Goal: Task Accomplishment & Management: Manage account settings

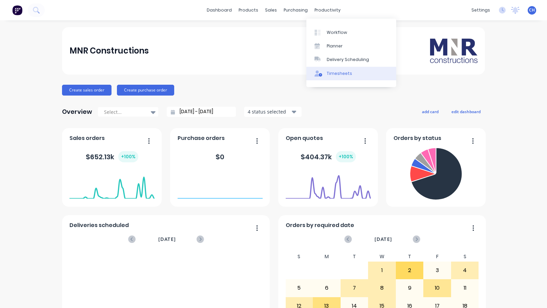
click at [325, 73] on link "Timesheets" at bounding box center [351, 74] width 90 height 14
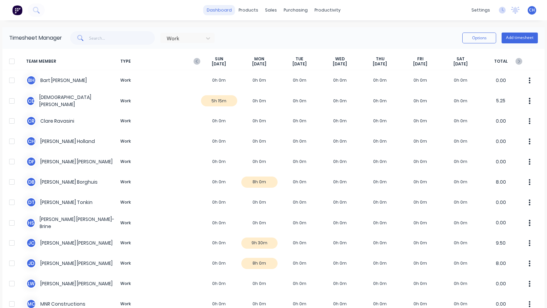
click at [216, 12] on link "dashboard" at bounding box center [219, 10] width 32 height 10
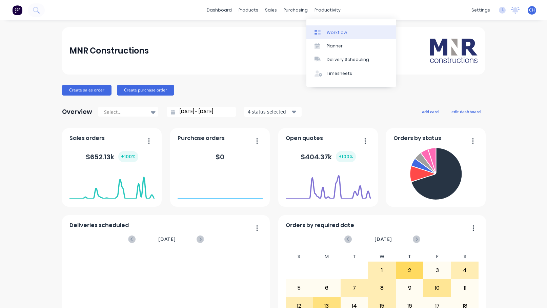
click at [324, 31] on div at bounding box center [320, 32] width 10 height 6
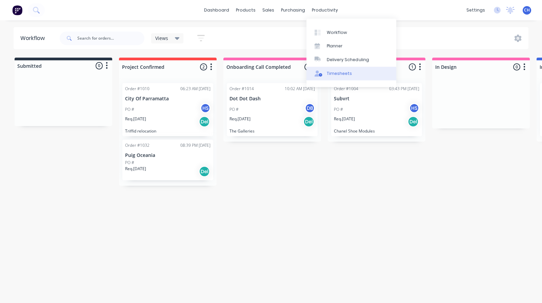
click at [323, 72] on div at bounding box center [320, 74] width 10 height 6
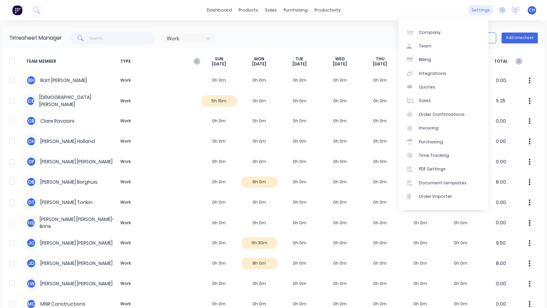
click at [475, 12] on div "settings" at bounding box center [480, 10] width 25 height 10
click at [430, 74] on div "Integrations" at bounding box center [432, 74] width 27 height 6
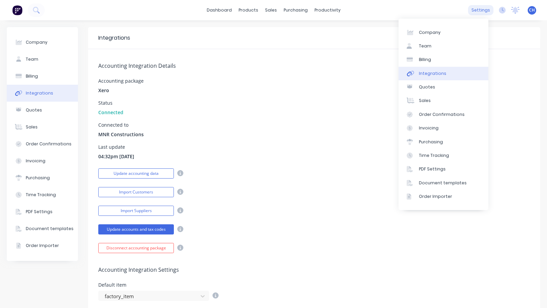
click at [472, 15] on div "settings" at bounding box center [480, 10] width 25 height 10
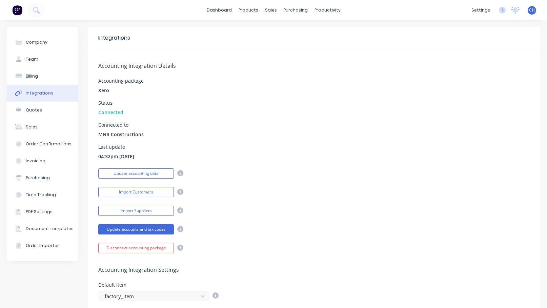
click at [257, 143] on div "Accounting Integration Details Accounting package Xero Status Connected Connect…" at bounding box center [314, 151] width 452 height 204
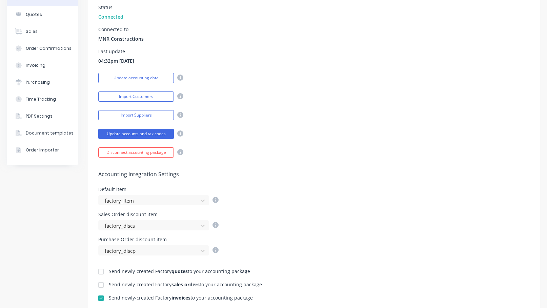
scroll to position [62, 0]
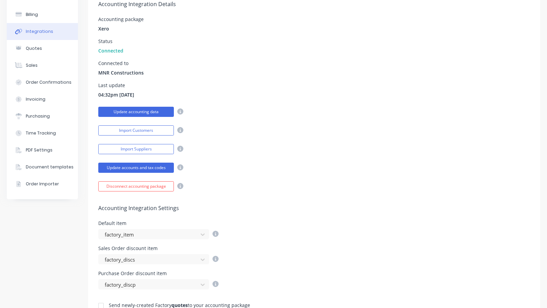
click at [142, 110] on button "Update accounting data" at bounding box center [136, 112] width 76 height 10
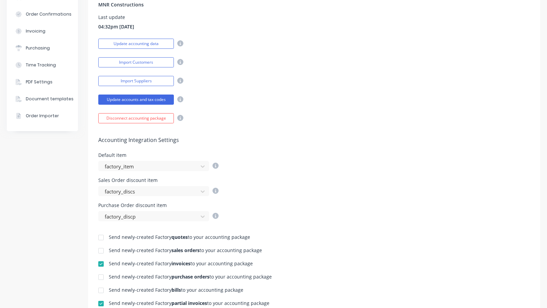
scroll to position [136, 0]
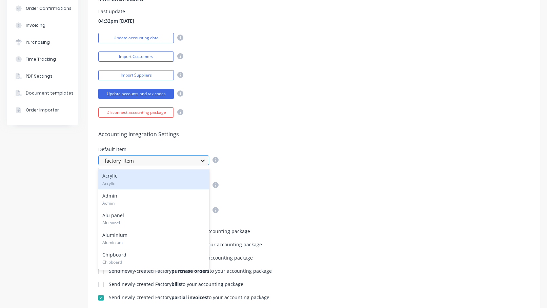
click at [205, 163] on icon at bounding box center [202, 160] width 7 height 7
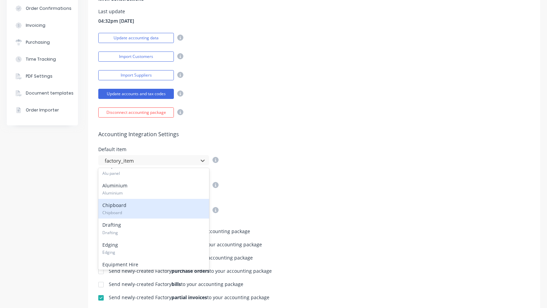
scroll to position [34, 0]
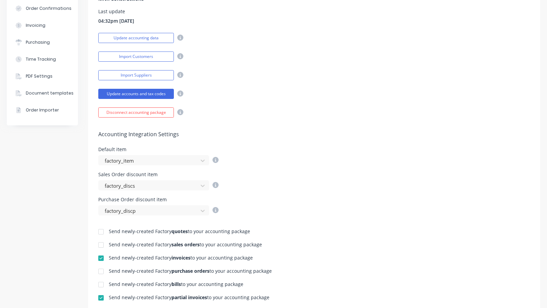
click at [351, 142] on div "Accounting Integration Settings Default item factory_item Sales Order discount …" at bounding box center [314, 167] width 452 height 98
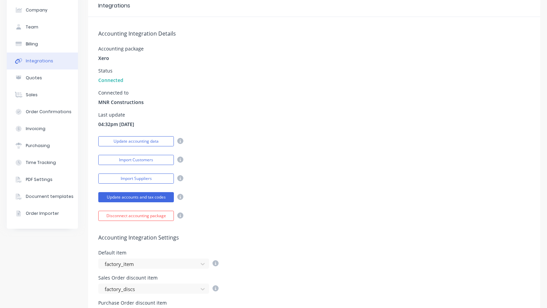
scroll to position [0, 0]
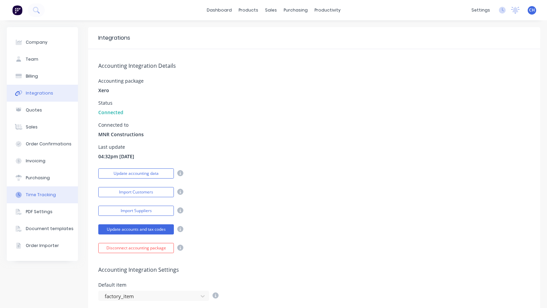
click at [46, 190] on button "Time Tracking" at bounding box center [42, 194] width 71 height 17
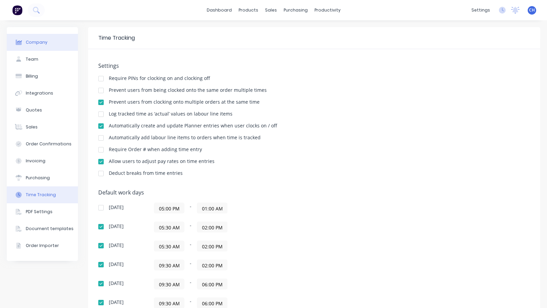
click at [54, 49] on button "Company" at bounding box center [42, 42] width 71 height 17
select select "AU"
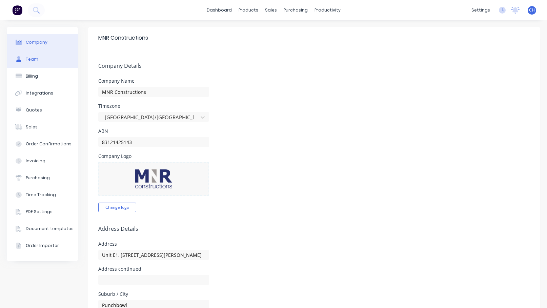
click at [39, 62] on button "Team" at bounding box center [42, 59] width 71 height 17
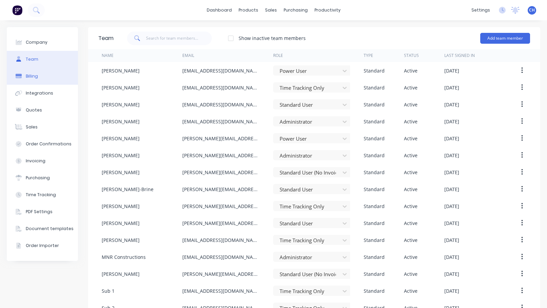
click at [39, 75] on button "Billing" at bounding box center [42, 76] width 71 height 17
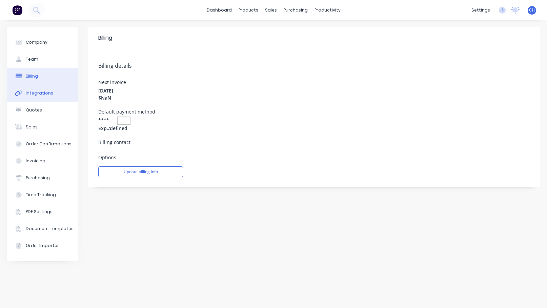
click at [39, 90] on button "Integrations" at bounding box center [42, 93] width 71 height 17
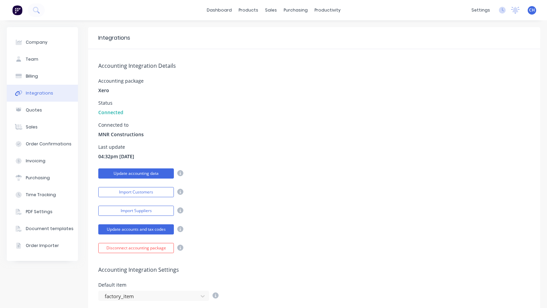
click at [142, 175] on button "Update accounting data" at bounding box center [136, 173] width 76 height 10
click at [281, 188] on div "Import Customers" at bounding box center [314, 191] width 432 height 12
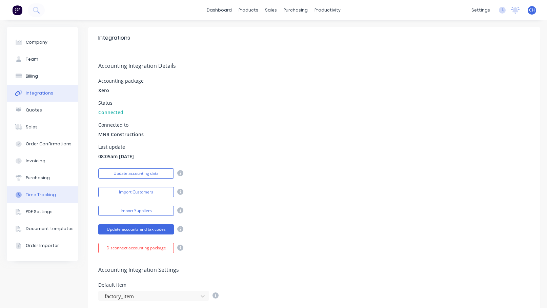
click at [44, 192] on div "Time Tracking" at bounding box center [41, 195] width 30 height 6
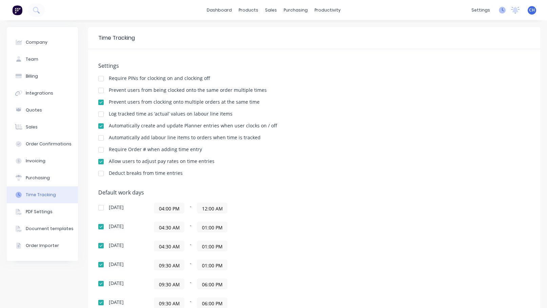
click at [500, 12] on icon at bounding box center [502, 10] width 7 height 7
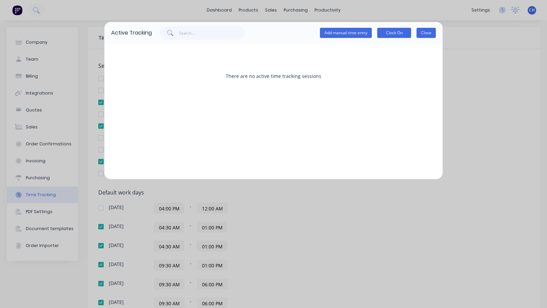
click at [426, 34] on button "Close" at bounding box center [426, 33] width 19 height 10
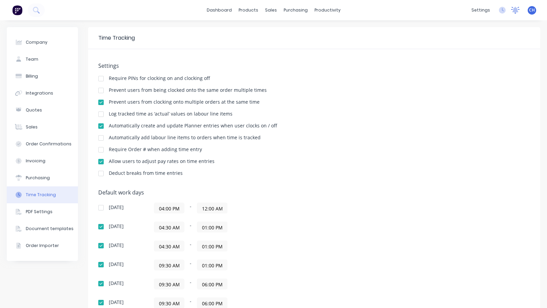
click at [511, 12] on icon at bounding box center [515, 10] width 8 height 7
click at [528, 7] on div "CH MNR Constructions [PERSON_NAME] Administrator Profile Sign out" at bounding box center [532, 10] width 8 height 8
click at [529, 12] on span "CH" at bounding box center [532, 10] width 6 height 6
click at [425, 50] on div "Settings Require PINs for clocking on and clocking off Prevent users from being…" at bounding box center [314, 229] width 452 height 360
click at [43, 42] on div "Company" at bounding box center [37, 42] width 22 height 6
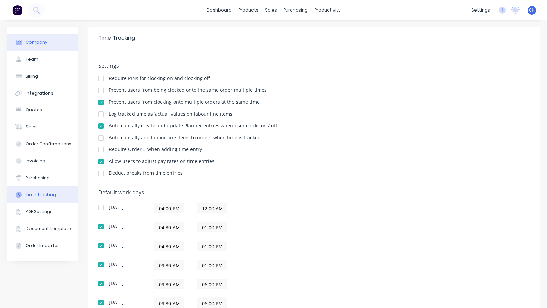
select select "AU"
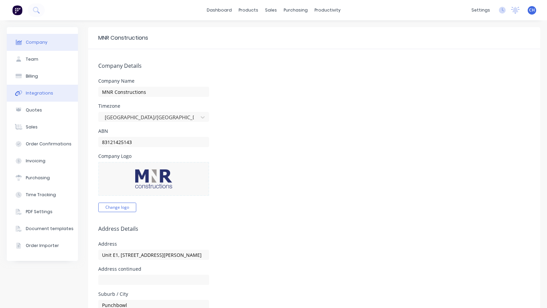
click at [39, 88] on button "Integrations" at bounding box center [42, 93] width 71 height 17
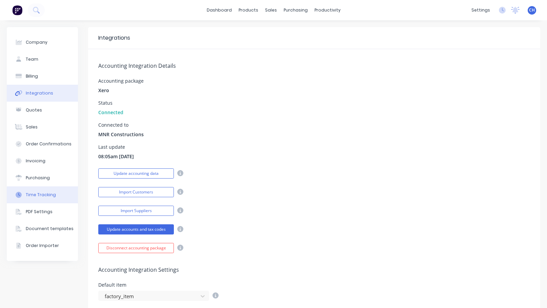
click at [44, 191] on button "Time Tracking" at bounding box center [42, 194] width 71 height 17
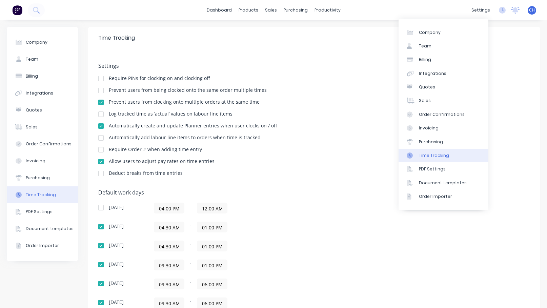
click at [431, 154] on div "Time Tracking" at bounding box center [434, 156] width 30 height 6
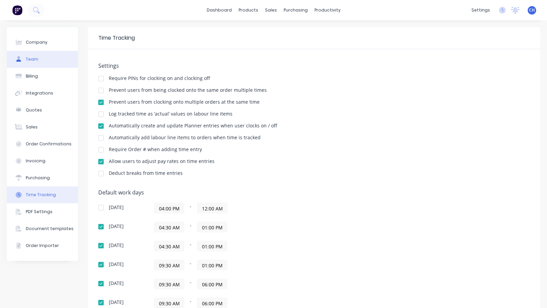
click at [32, 62] on div "Team" at bounding box center [32, 59] width 13 height 6
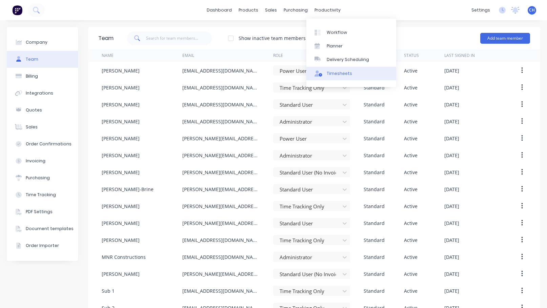
click at [323, 75] on div at bounding box center [320, 74] width 10 height 6
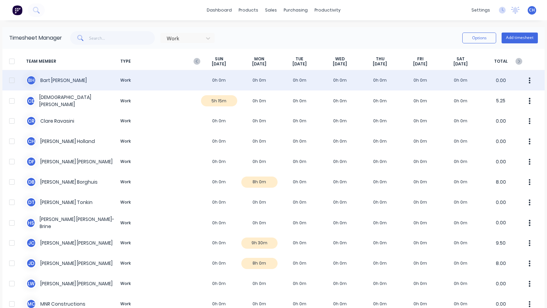
click at [526, 84] on button "button" at bounding box center [530, 81] width 14 height 14
